Goal: Task Accomplishment & Management: Manage account settings

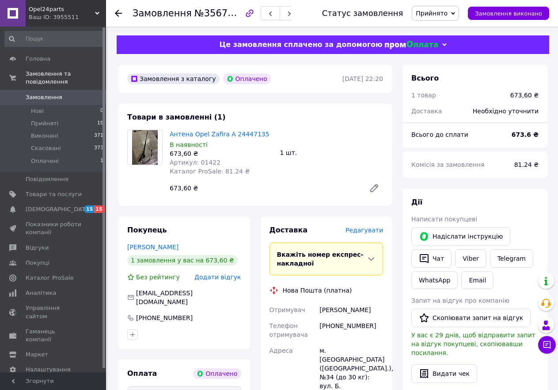
click at [369, 233] on span "Редагувати" at bounding box center [365, 229] width 38 height 7
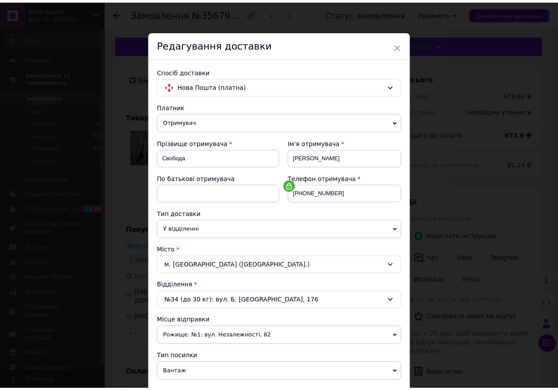
scroll to position [198, 0]
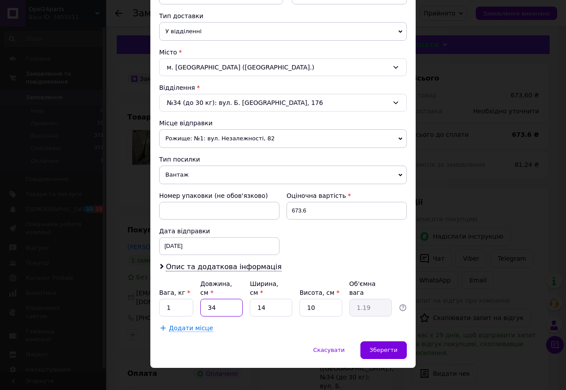
click at [229, 300] on input "34" at bounding box center [221, 307] width 42 height 18
type input "3"
type input "0.11"
type input "4"
type input "0.14"
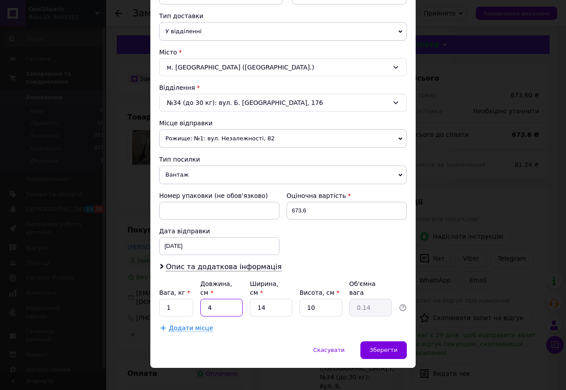
type input "40"
type input "1.4"
type input "40"
click at [386, 346] on span "Зберегти" at bounding box center [384, 349] width 28 height 7
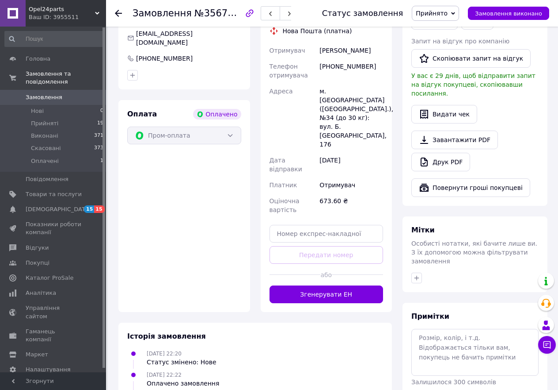
scroll to position [265, 0]
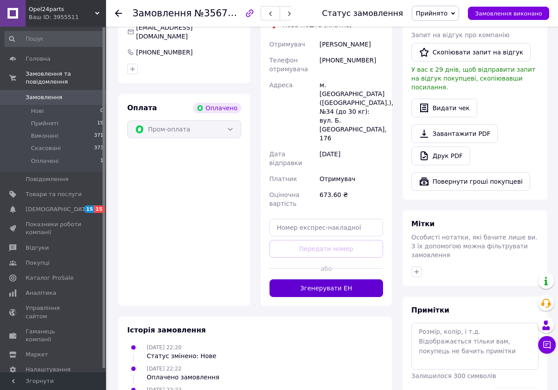
click at [320, 279] on button "Згенерувати ЕН" at bounding box center [327, 288] width 114 height 18
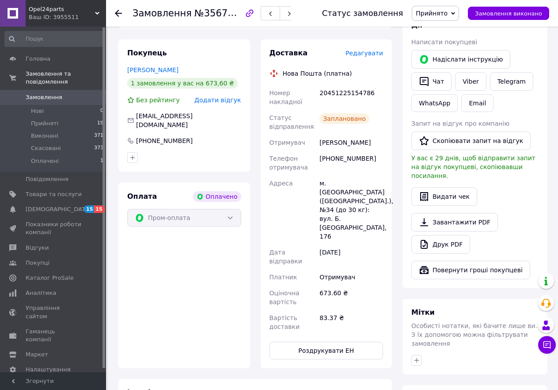
scroll to position [0, 0]
